Goal: Task Accomplishment & Management: Manage account settings

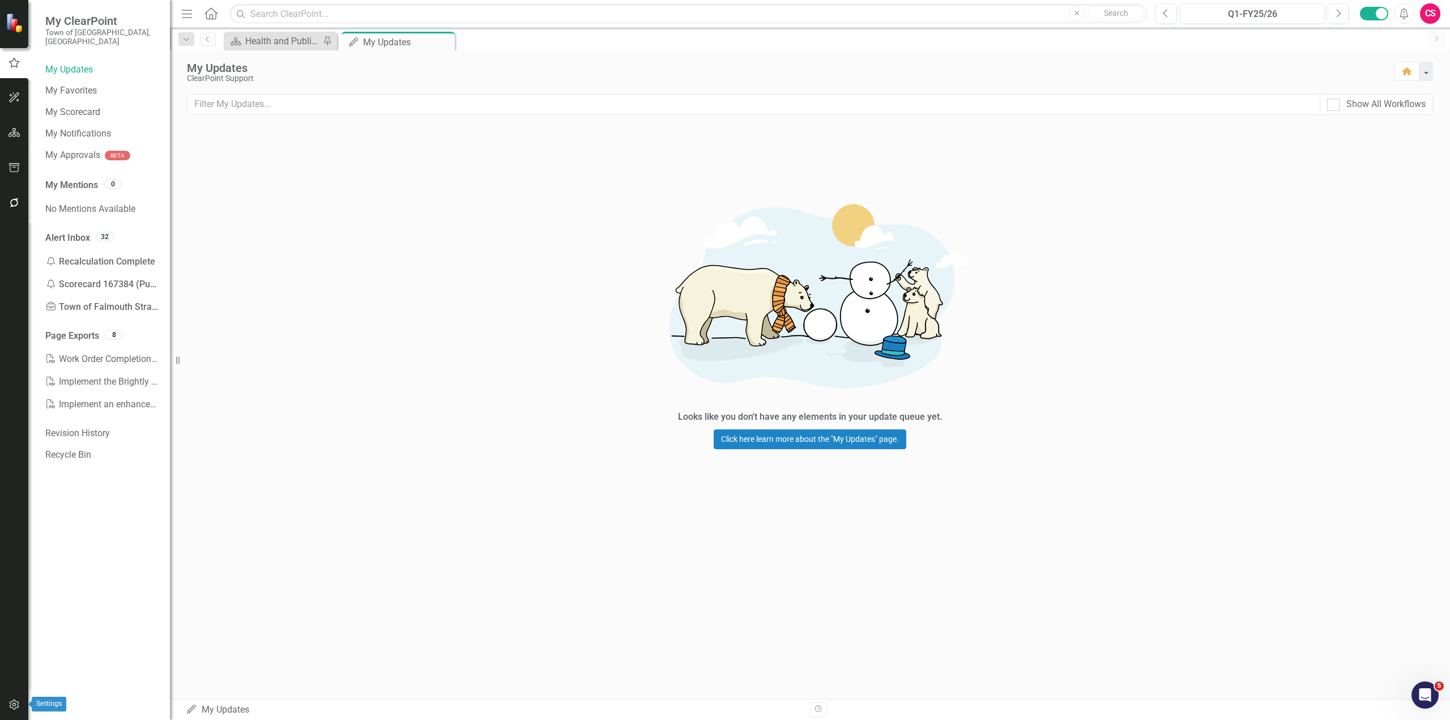
click at [18, 709] on icon "button" at bounding box center [14, 704] width 12 height 9
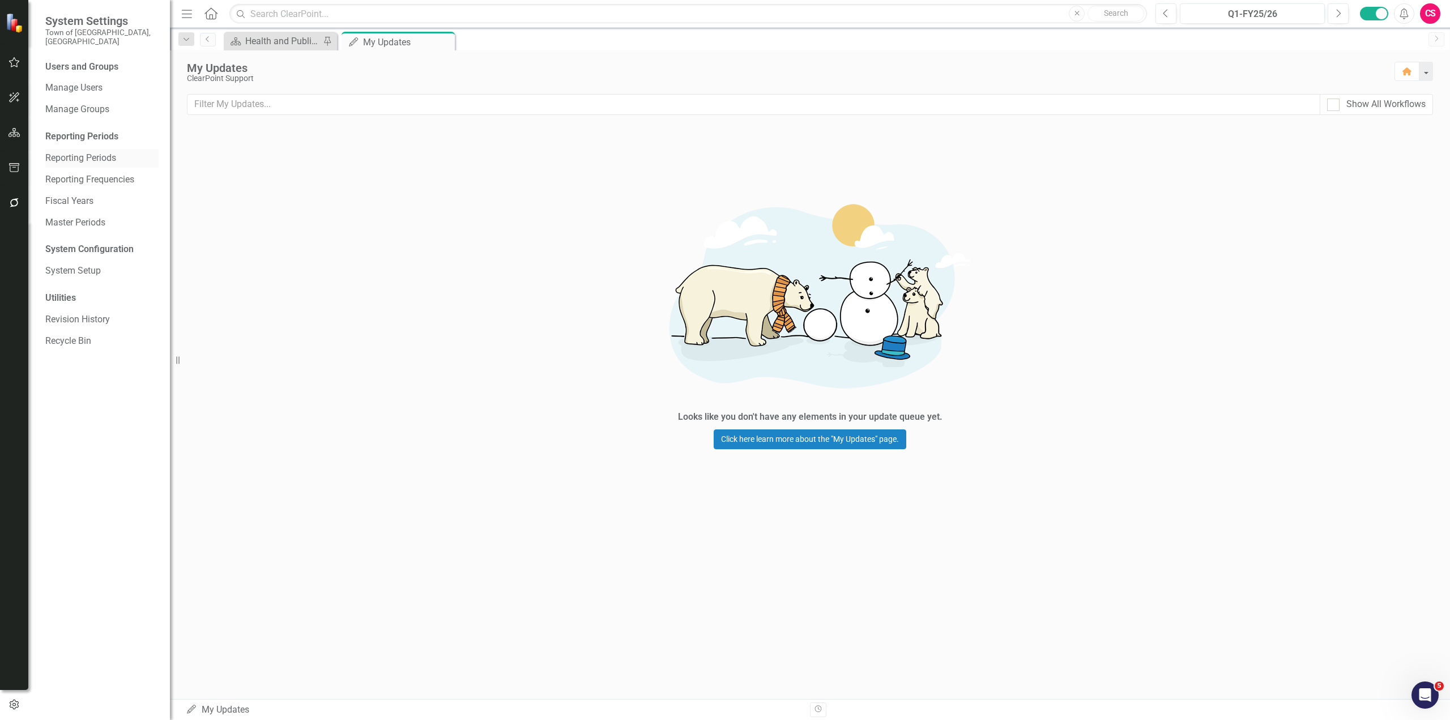
click at [70, 154] on link "Reporting Periods" at bounding box center [101, 158] width 113 height 13
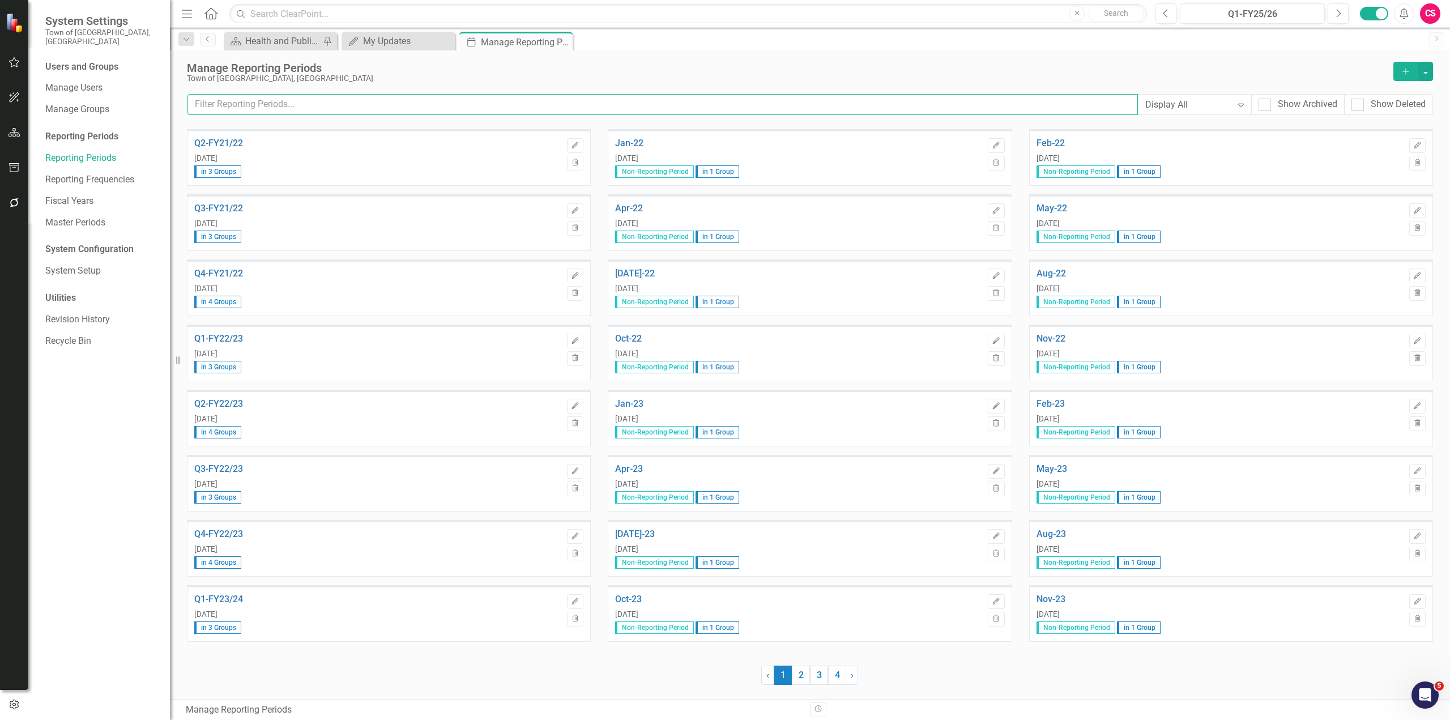
click at [360, 114] on input "text" at bounding box center [663, 104] width 951 height 21
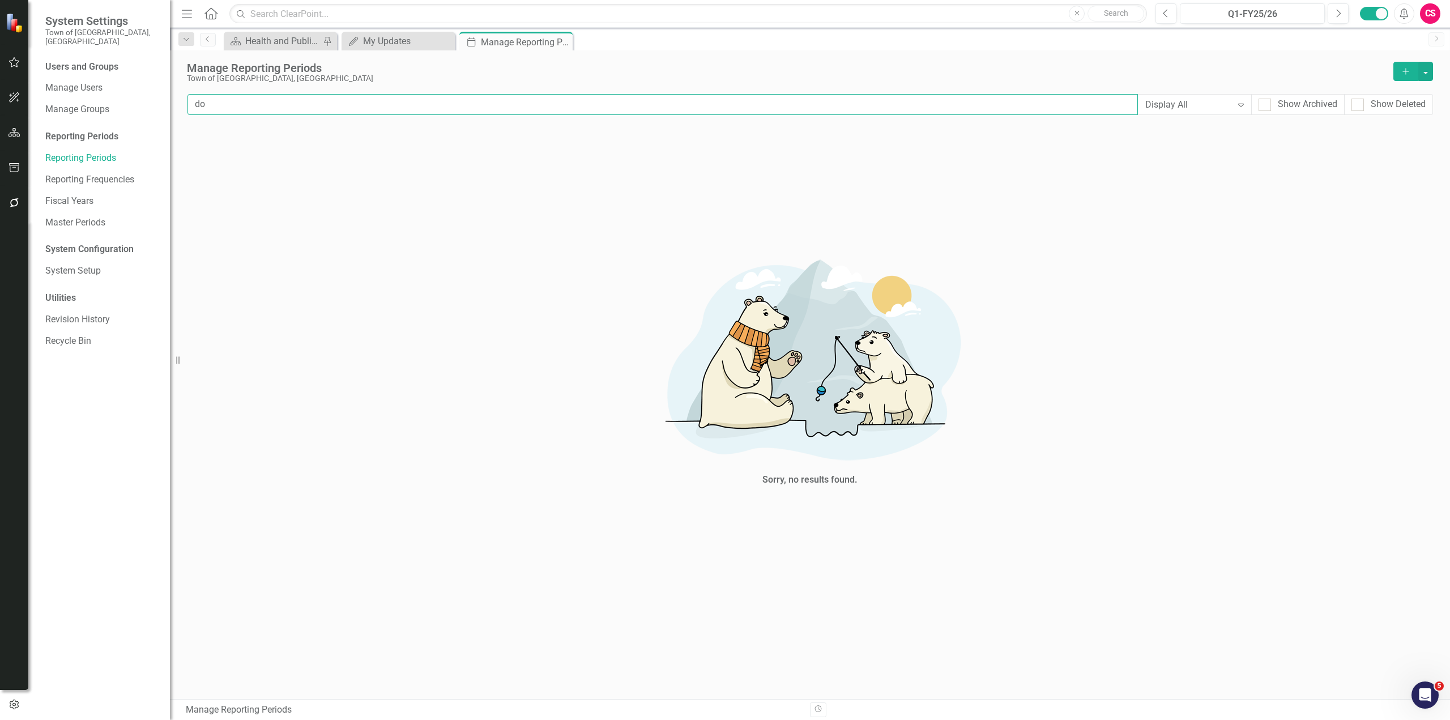
type input "d"
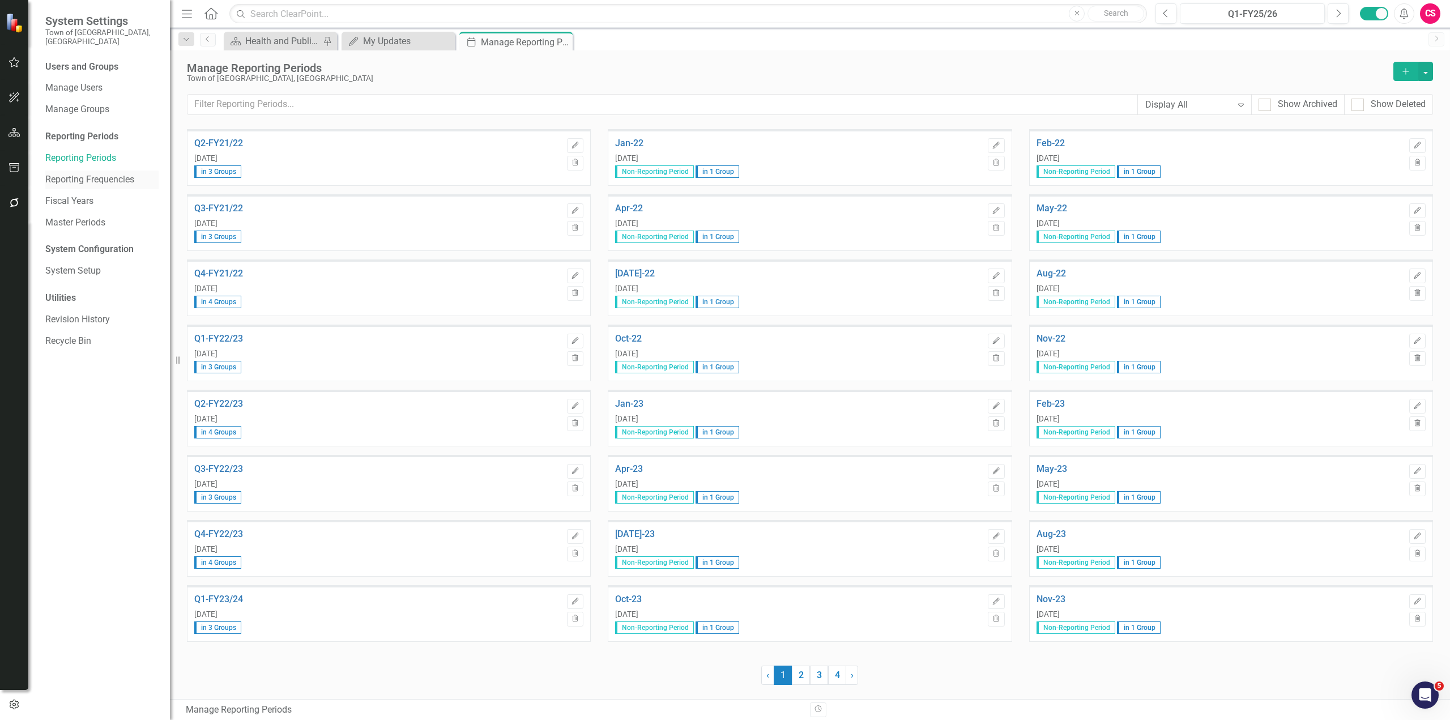
click at [122, 173] on link "Reporting Frequencies" at bounding box center [101, 179] width 113 height 13
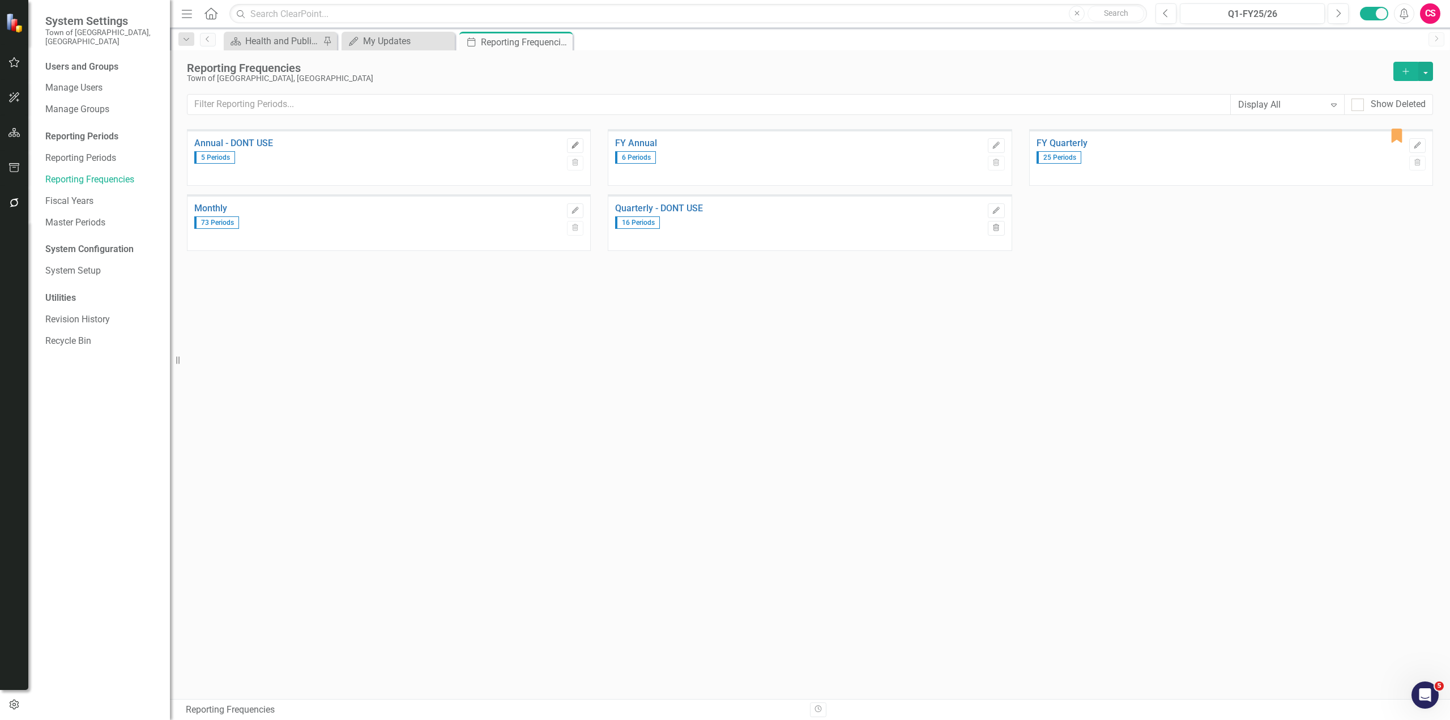
click at [578, 145] on icon "Edit" at bounding box center [575, 145] width 8 height 7
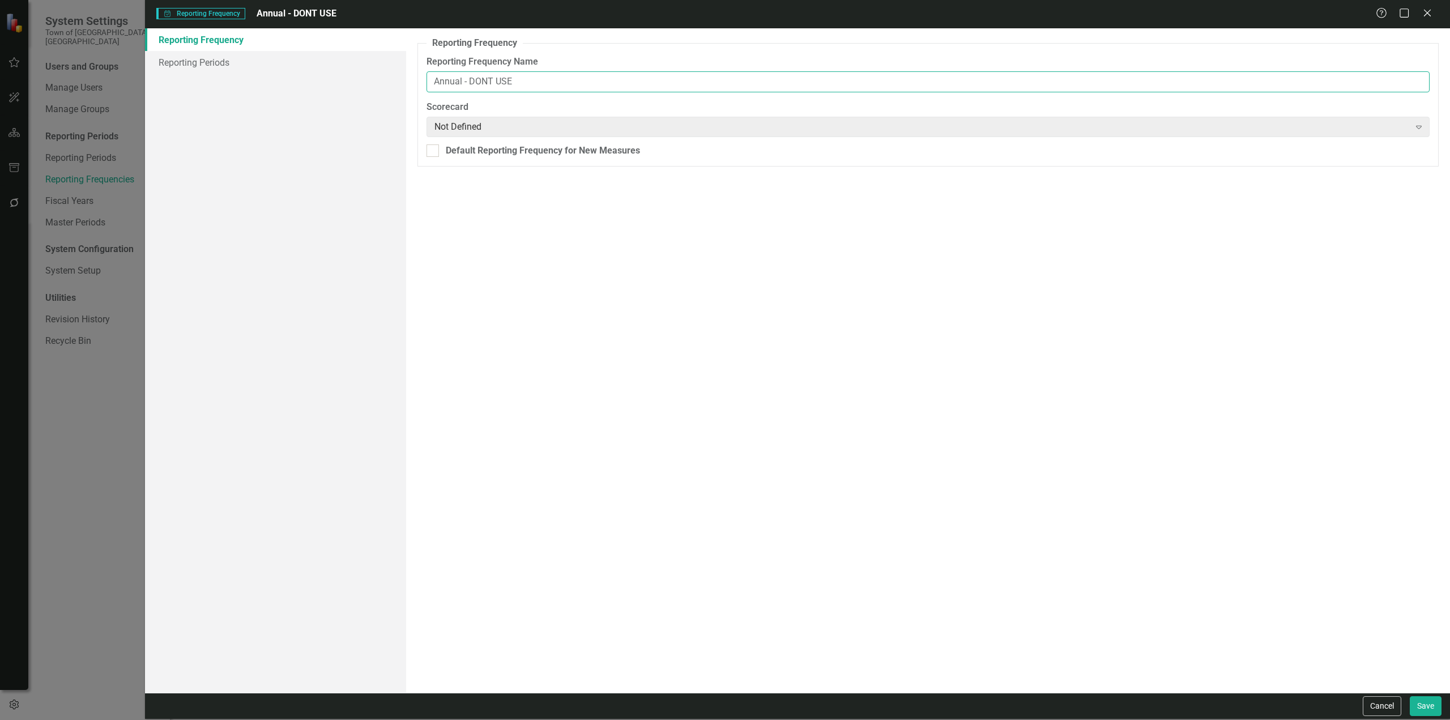
click at [592, 84] on input "Annual - DONT USE" at bounding box center [928, 81] width 1003 height 21
click at [230, 67] on link "Reporting Periods" at bounding box center [275, 62] width 261 height 23
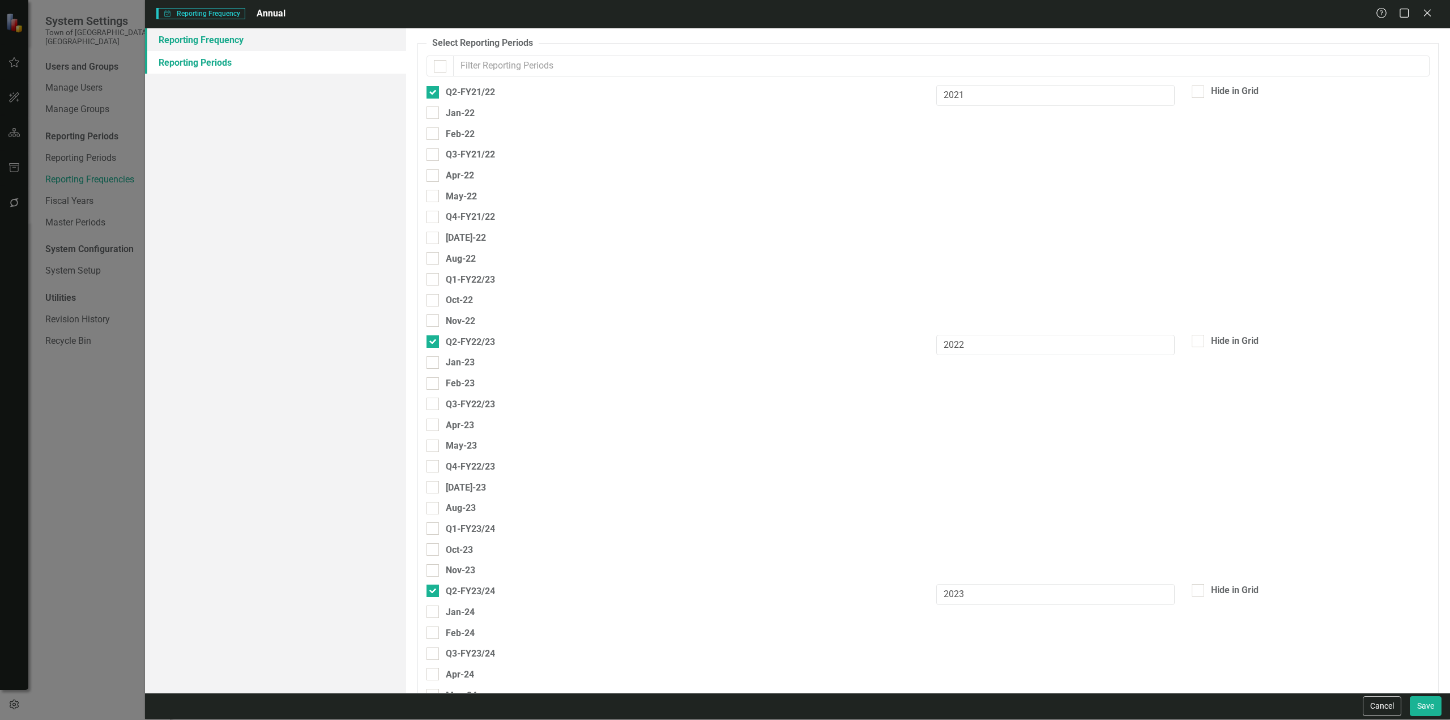
click at [206, 45] on link "Reporting Frequency" at bounding box center [275, 39] width 261 height 23
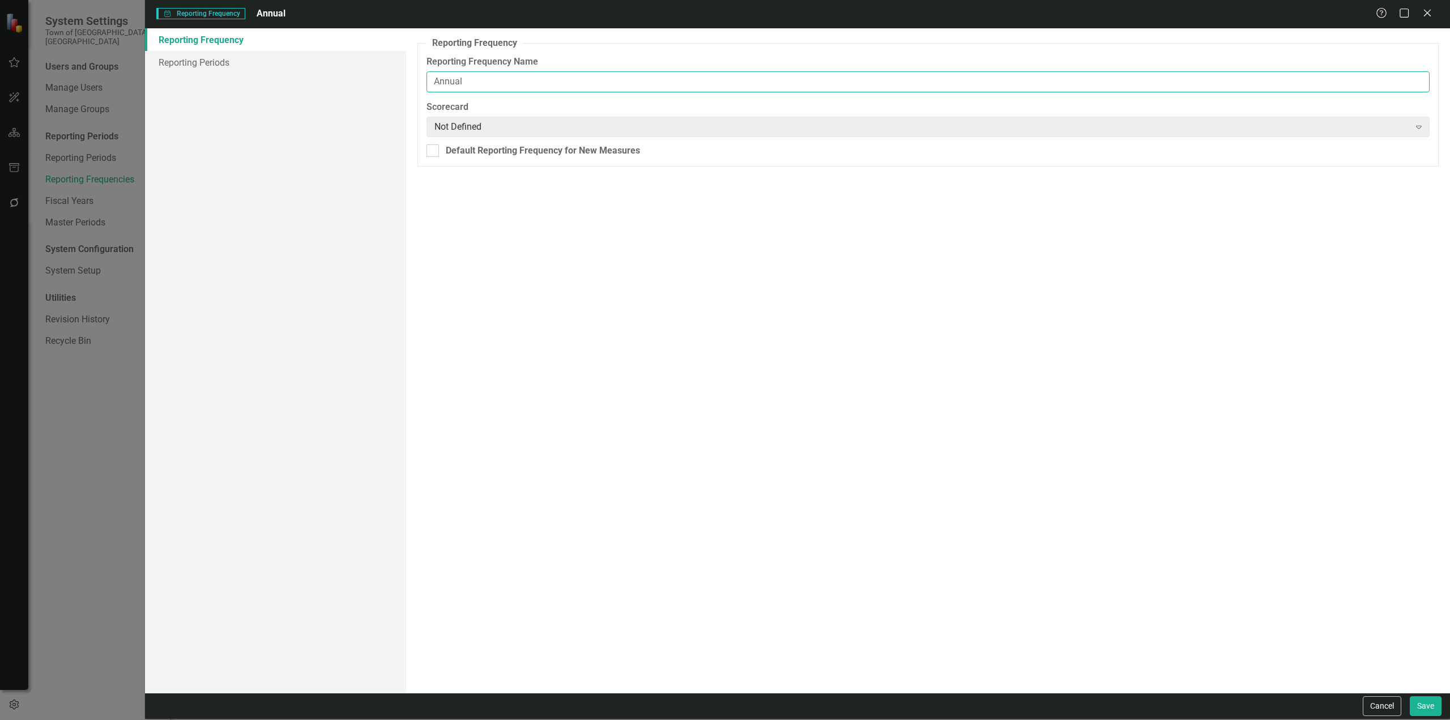
click at [433, 77] on input "Annual" at bounding box center [928, 81] width 1003 height 21
type input "Calendar Year Annual"
click at [359, 74] on link "Reporting Periods" at bounding box center [275, 62] width 261 height 23
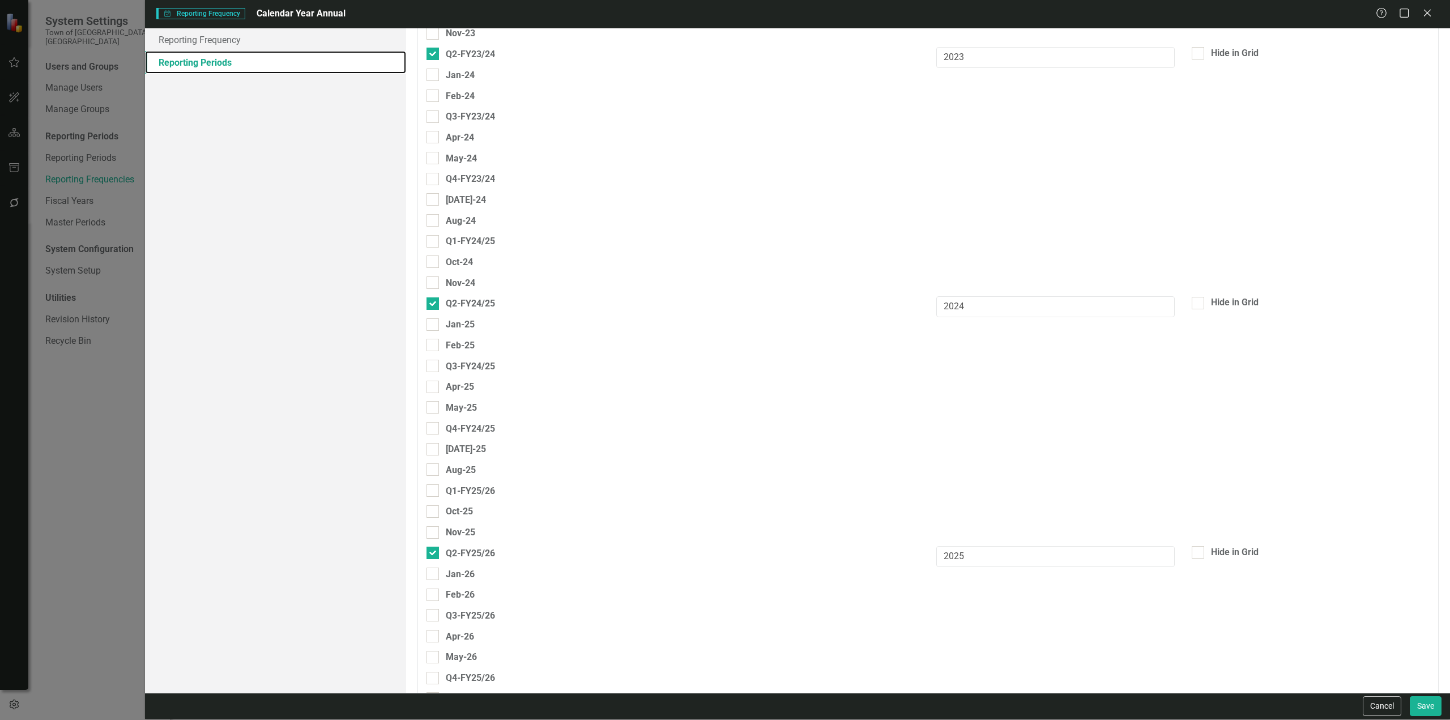
scroll to position [793, 0]
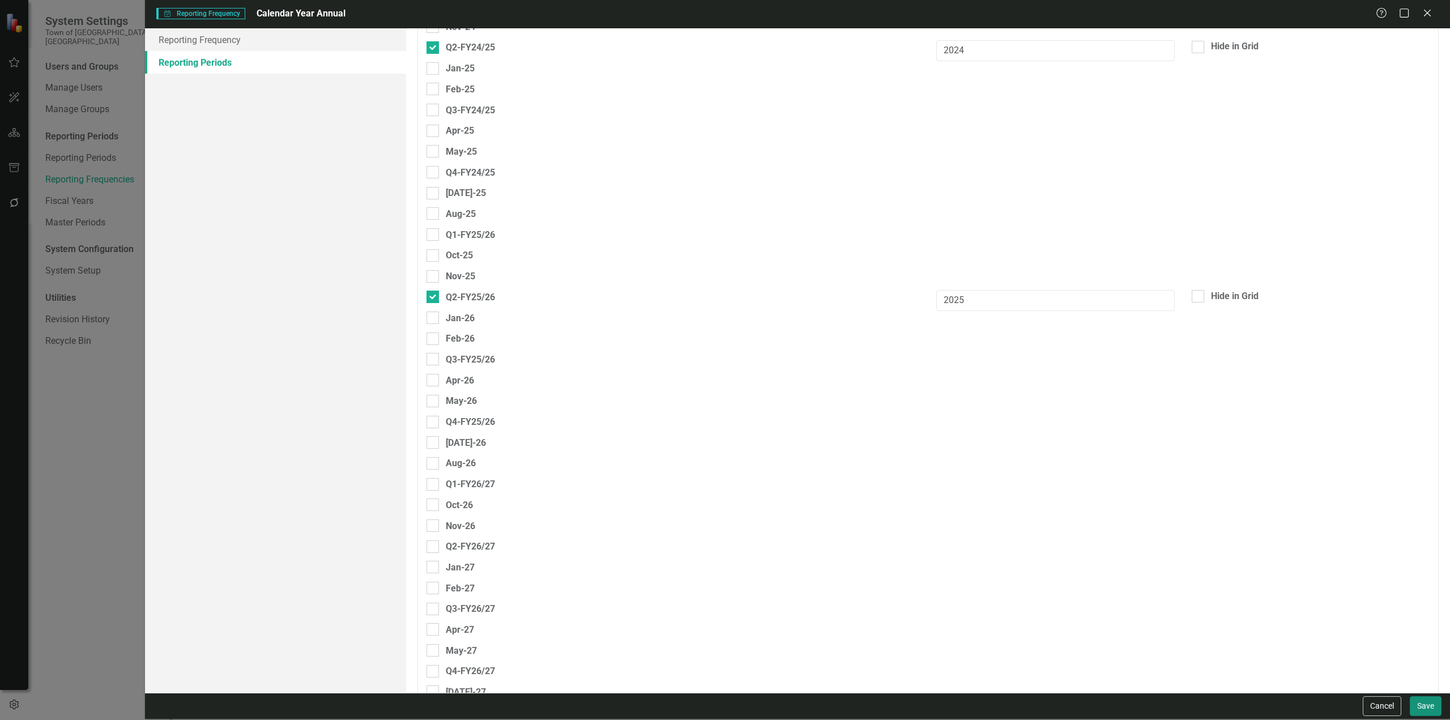
click at [1435, 704] on button "Save" at bounding box center [1426, 706] width 32 height 20
